Goal: Browse casually: Explore the website without a specific task or goal

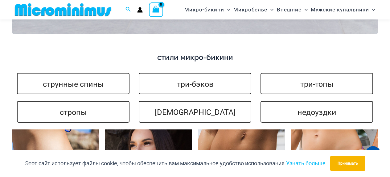
scroll to position [1443, 0]
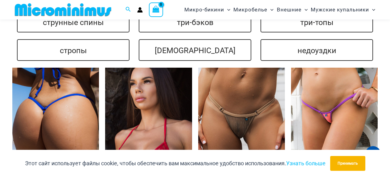
click at [69, 75] on img at bounding box center [55, 132] width 87 height 130
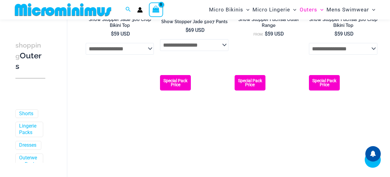
scroll to position [386, 0]
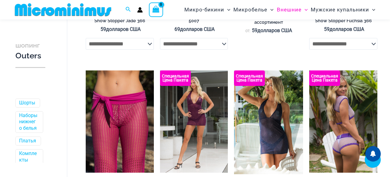
click at [347, 118] on img at bounding box center [343, 121] width 68 height 102
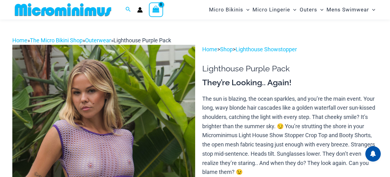
scroll to position [109, 0]
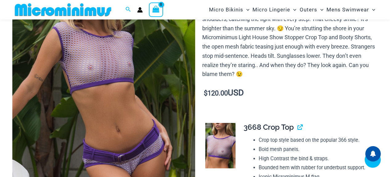
click at [222, 123] on img at bounding box center [220, 145] width 30 height 45
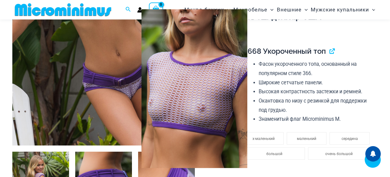
scroll to position [216, 0]
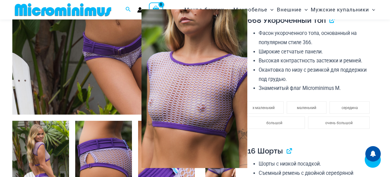
click at [195, 74] on img at bounding box center [194, 88] width 106 height 158
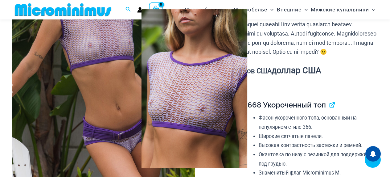
scroll to position [123, 0]
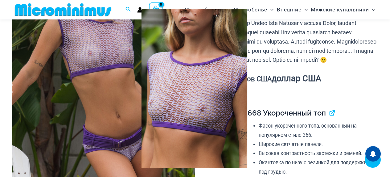
click at [120, 66] on div at bounding box center [195, 88] width 390 height 177
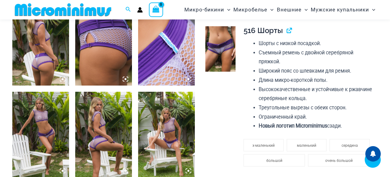
scroll to position [339, 0]
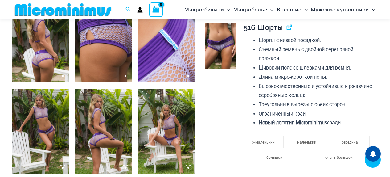
click at [104, 47] on img at bounding box center [103, 39] width 57 height 85
click at [36, 67] on img at bounding box center [40, 39] width 57 height 85
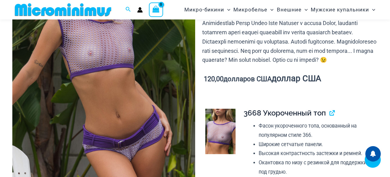
scroll to position [185, 0]
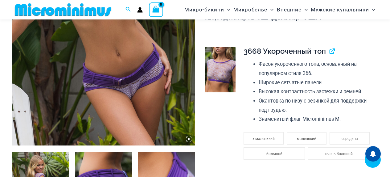
click at [24, 112] on img at bounding box center [103, 8] width 183 height 274
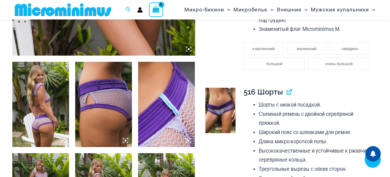
scroll to position [339, 0]
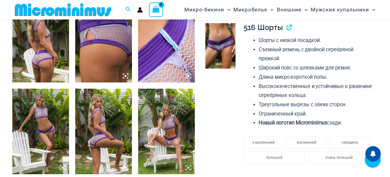
click at [190, 76] on icon at bounding box center [189, 76] width 6 height 6
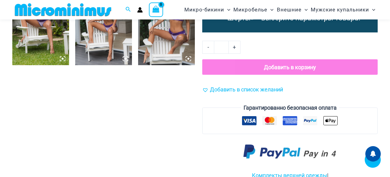
scroll to position [493, 0]
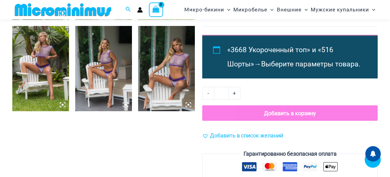
click at [238, 100] on link "+" at bounding box center [235, 93] width 12 height 13
click at [205, 100] on link "-" at bounding box center [208, 93] width 12 height 13
type input "*"
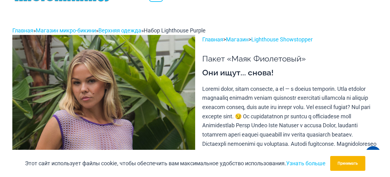
scroll to position [0, 0]
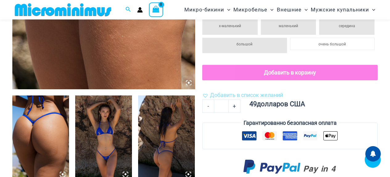
scroll to position [333, 0]
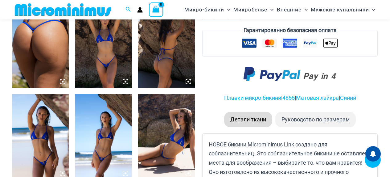
click at [168, 72] on img at bounding box center [166, 45] width 57 height 85
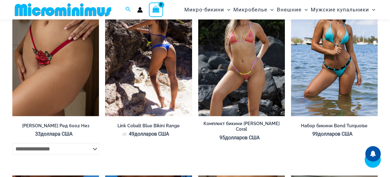
scroll to position [1350, 0]
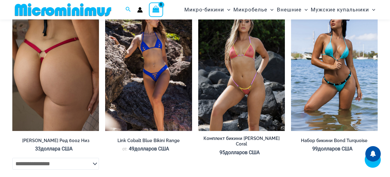
click at [86, 112] on img at bounding box center [55, 66] width 87 height 130
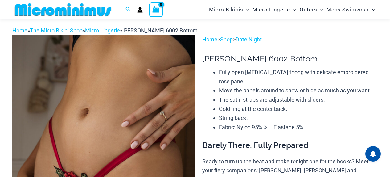
scroll to position [118, 0]
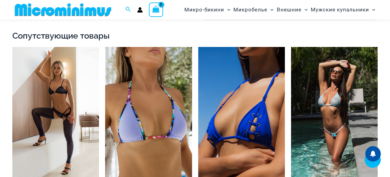
scroll to position [549, 0]
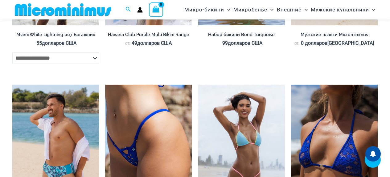
scroll to position [1628, 0]
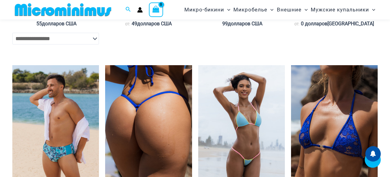
click at [166, 98] on img at bounding box center [148, 130] width 87 height 130
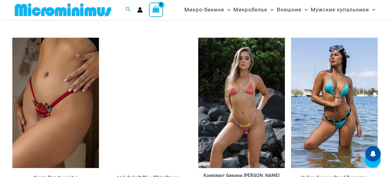
scroll to position [1320, 0]
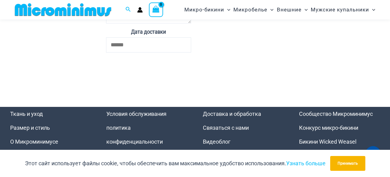
scroll to position [2275, 0]
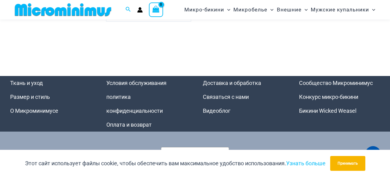
click at [216, 107] on font "Видеоблог" at bounding box center [217, 110] width 28 height 6
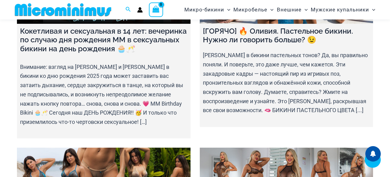
scroll to position [179, 0]
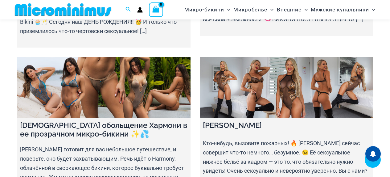
drag, startPoint x: 262, startPoint y: 85, endPoint x: 275, endPoint y: 86, distance: 12.7
click at [275, 86] on link at bounding box center [287, 87] width 174 height 61
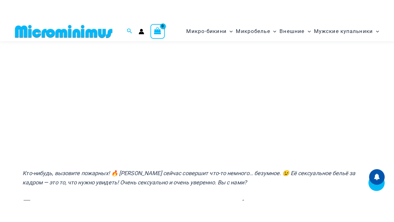
scroll to position [149, 0]
